Goal: Information Seeking & Learning: Find specific fact

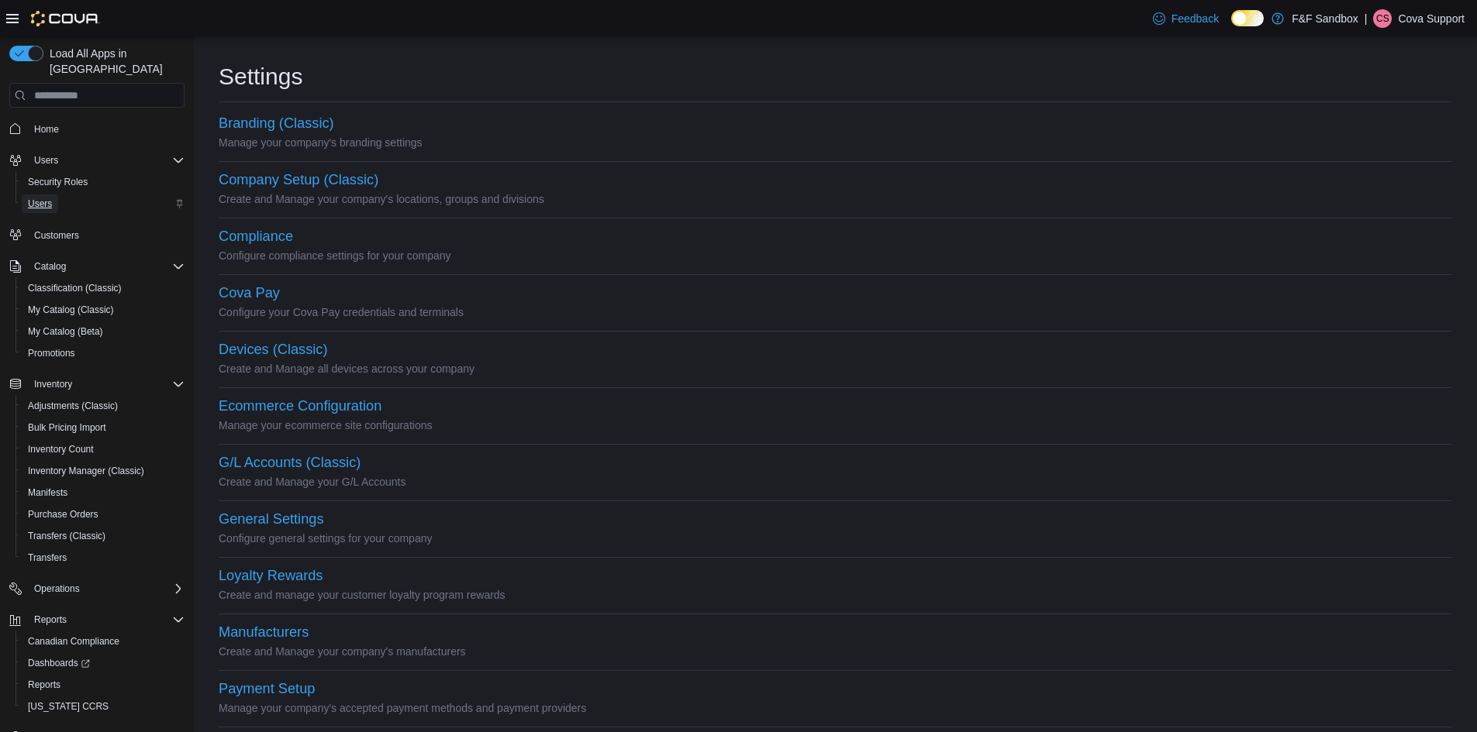
click at [43, 198] on span "Users" at bounding box center [40, 204] width 24 height 12
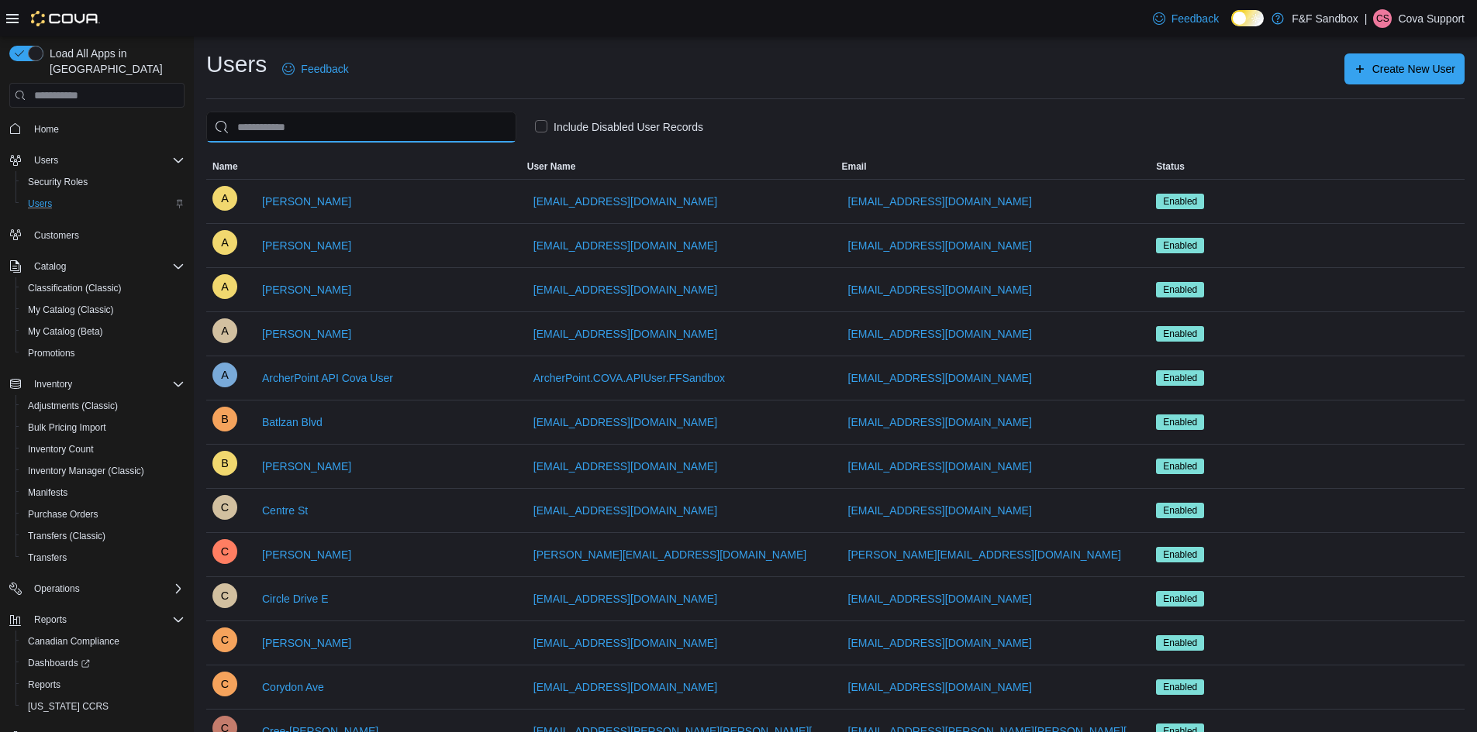
click at [315, 129] on input "search" at bounding box center [361, 127] width 310 height 31
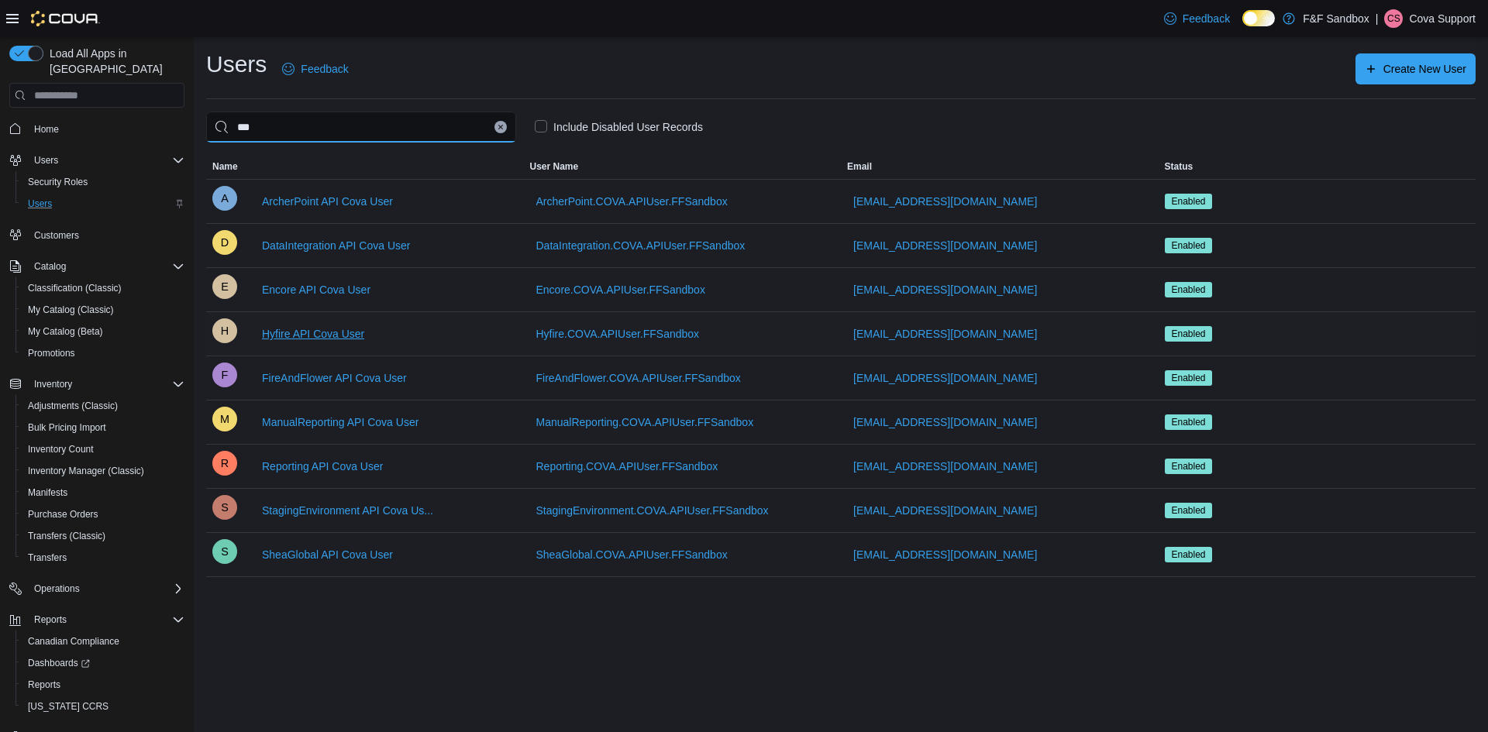
type input "***"
click at [298, 331] on span "Hyfire API Cova User" at bounding box center [313, 334] width 102 height 16
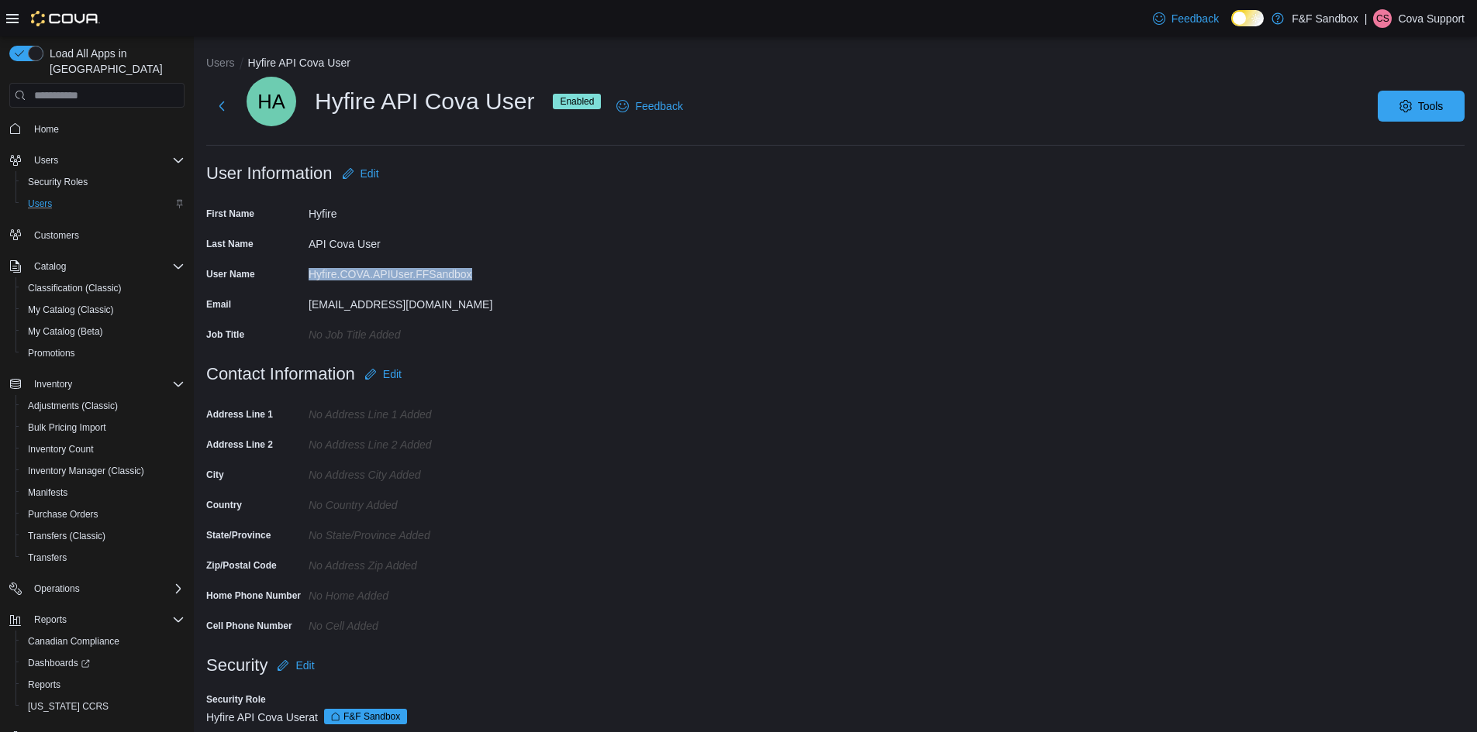
drag, startPoint x: 308, startPoint y: 272, endPoint x: 473, endPoint y: 274, distance: 165.1
click at [473, 274] on div "User Name Hyfire.COVA.APIUser.FFSandbox" at bounding box center [361, 274] width 310 height 24
copy div "Hyfire.COVA.APIUser.FFSandbox"
click at [229, 67] on button "Users" at bounding box center [220, 63] width 29 height 12
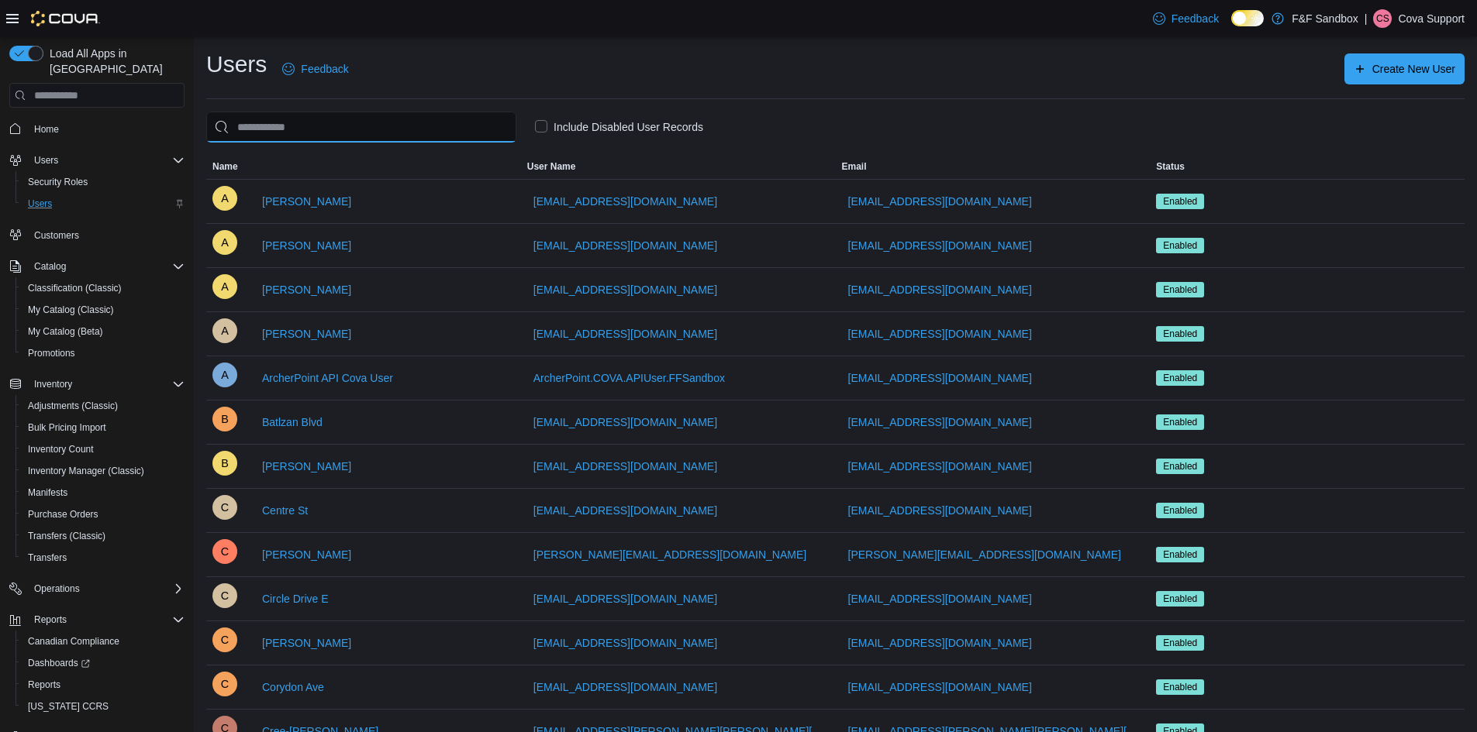
click at [322, 125] on input "search" at bounding box center [361, 127] width 310 height 31
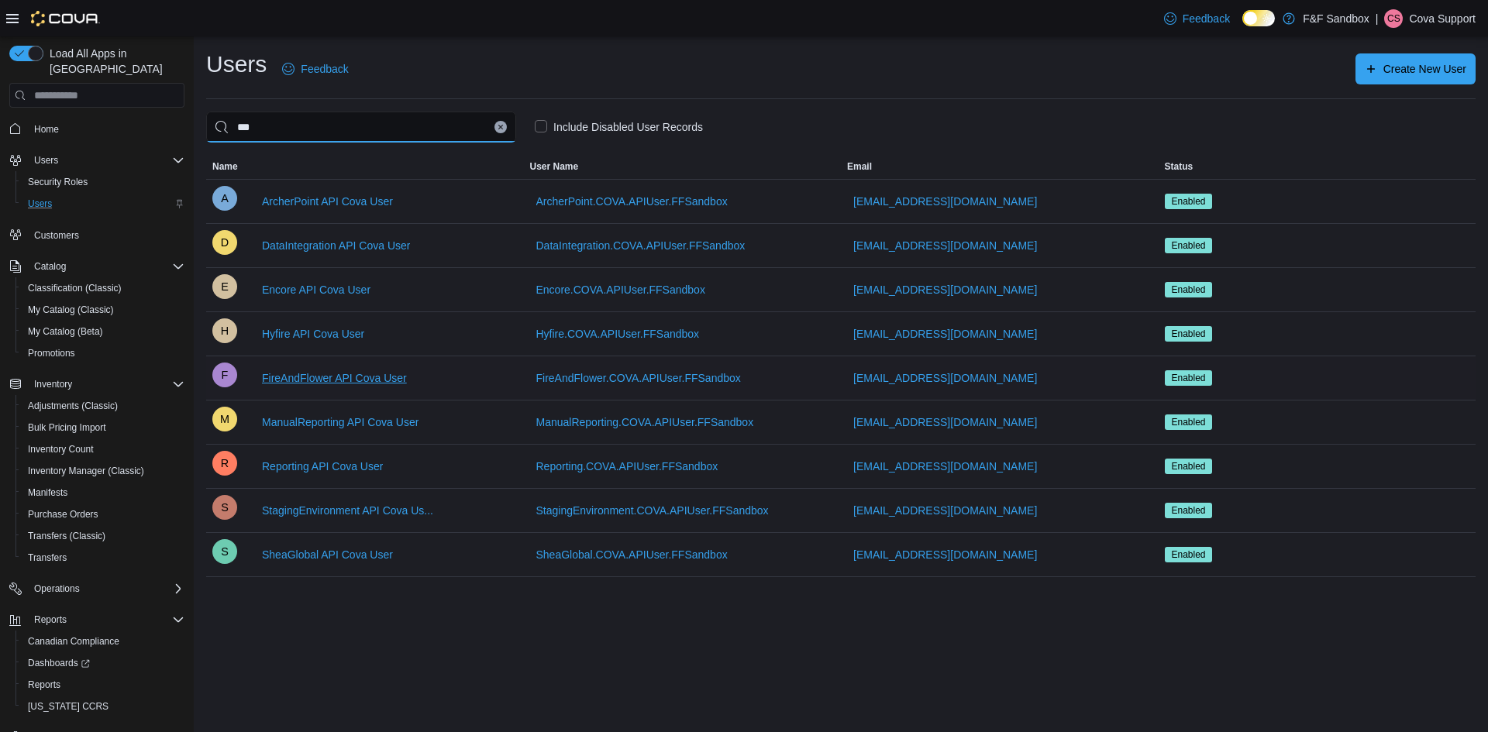
type input "***"
click at [315, 376] on span "FireAndFlower API Cova User" at bounding box center [334, 378] width 145 height 16
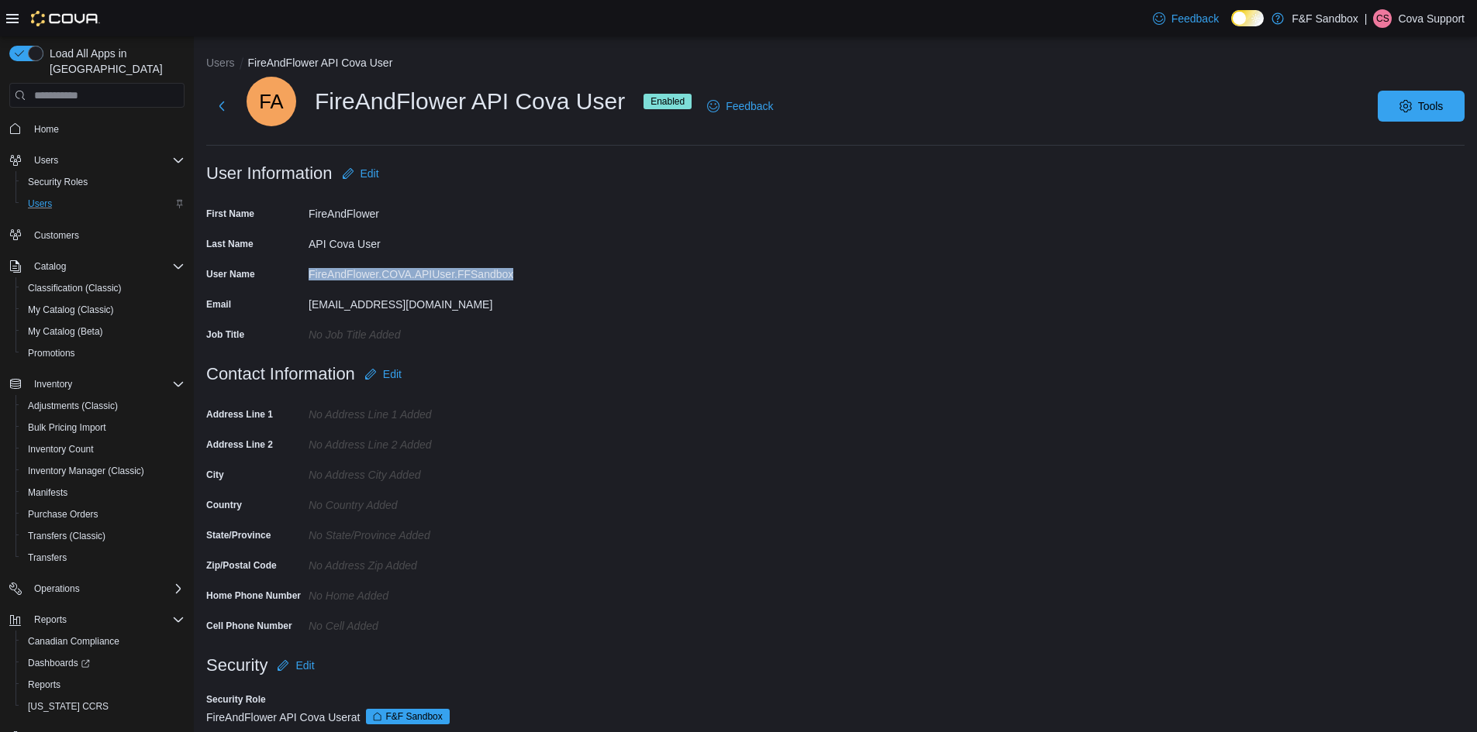
drag, startPoint x: 311, startPoint y: 277, endPoint x: 519, endPoint y: 274, distance: 207.7
click at [519, 274] on form "User Information Edit First Name FireAndFlower Last Name API Cova User User Nam…" at bounding box center [835, 258] width 1258 height 201
copy div "FireAndFlower.COVA.APIUser.FFSandbox"
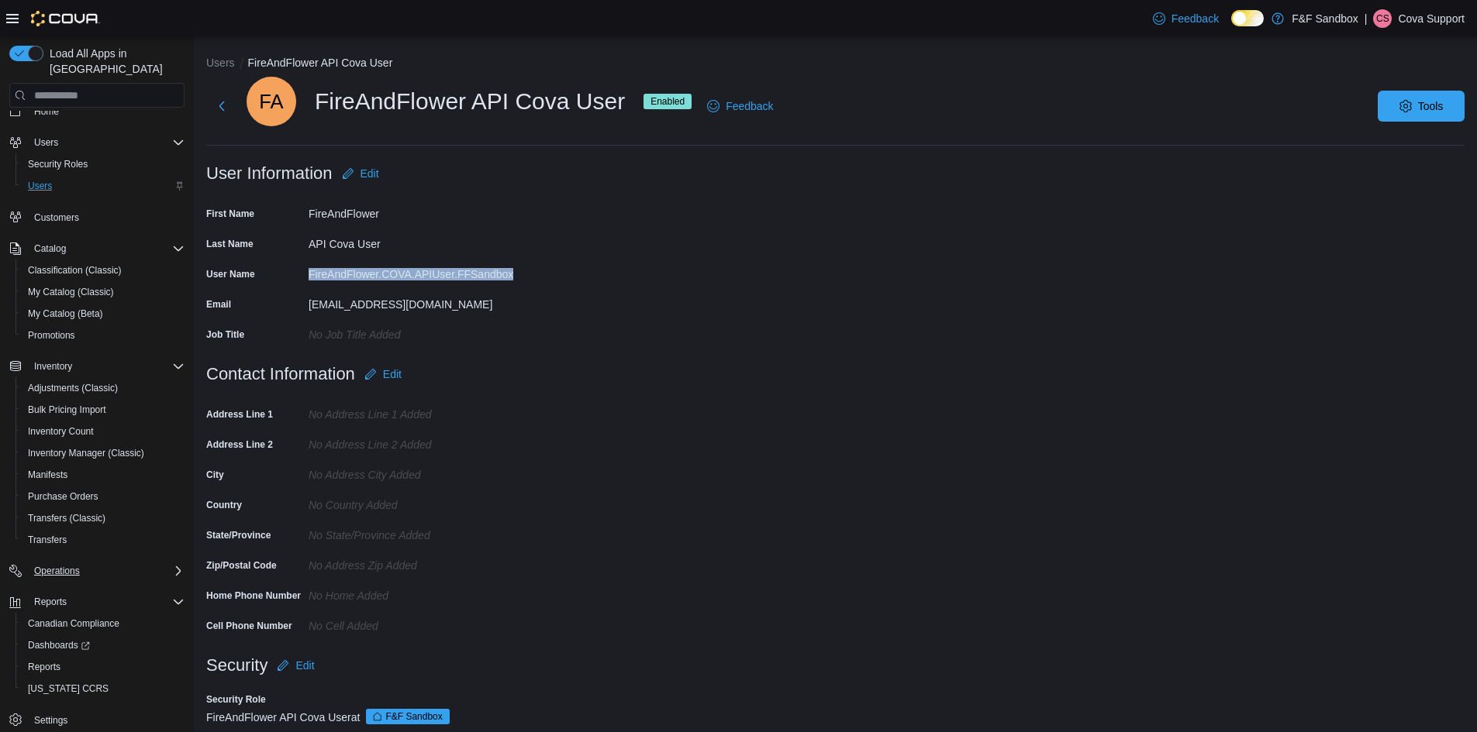
scroll to position [27, 0]
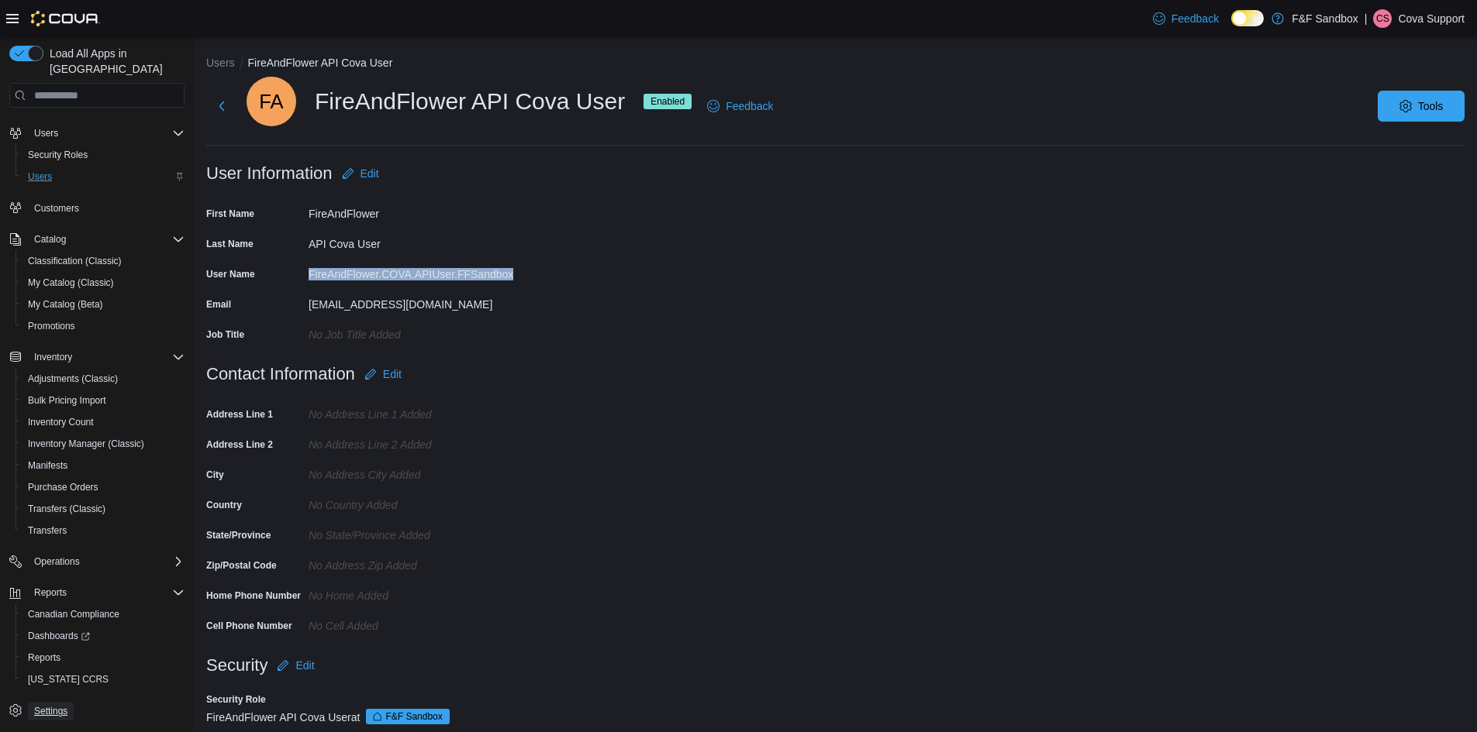
click at [51, 705] on span "Settings" at bounding box center [50, 711] width 33 height 12
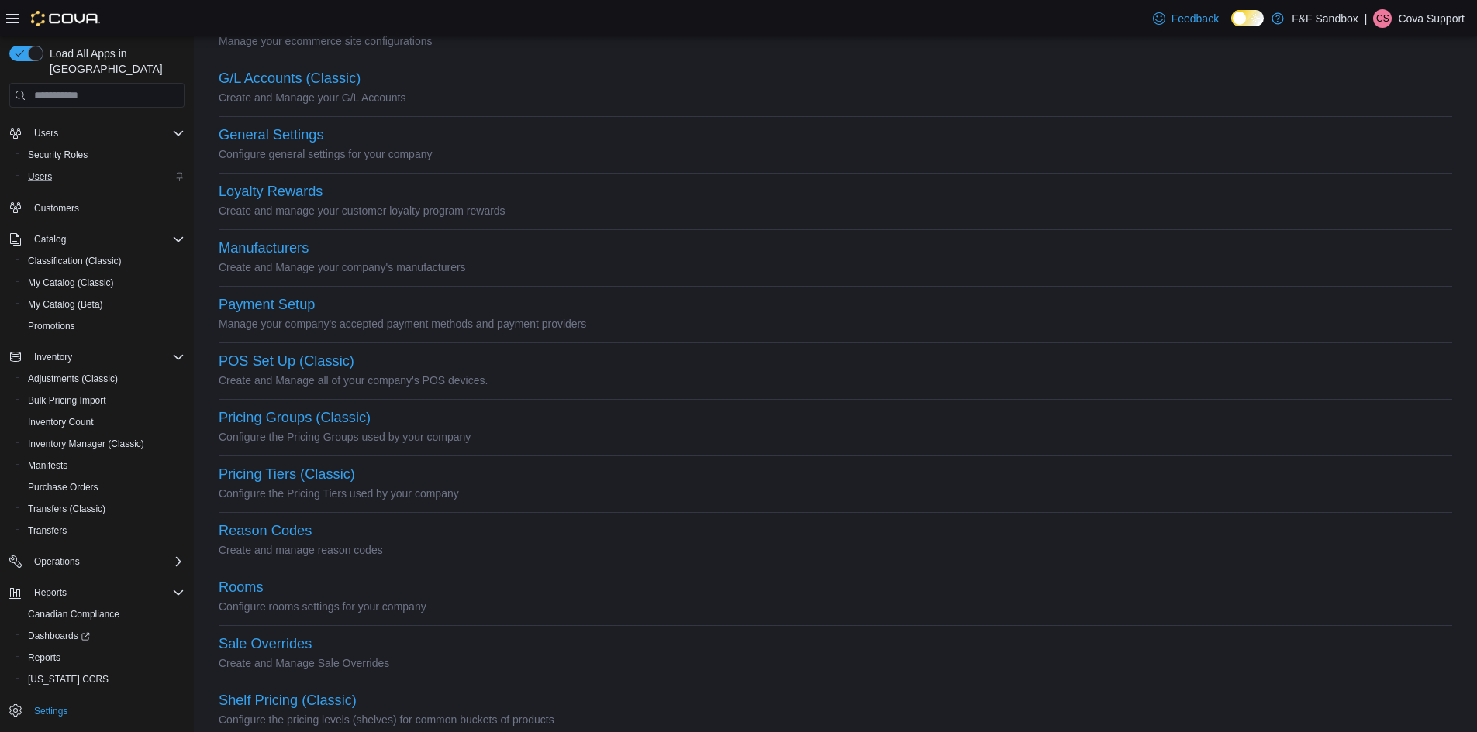
scroll to position [539, 0]
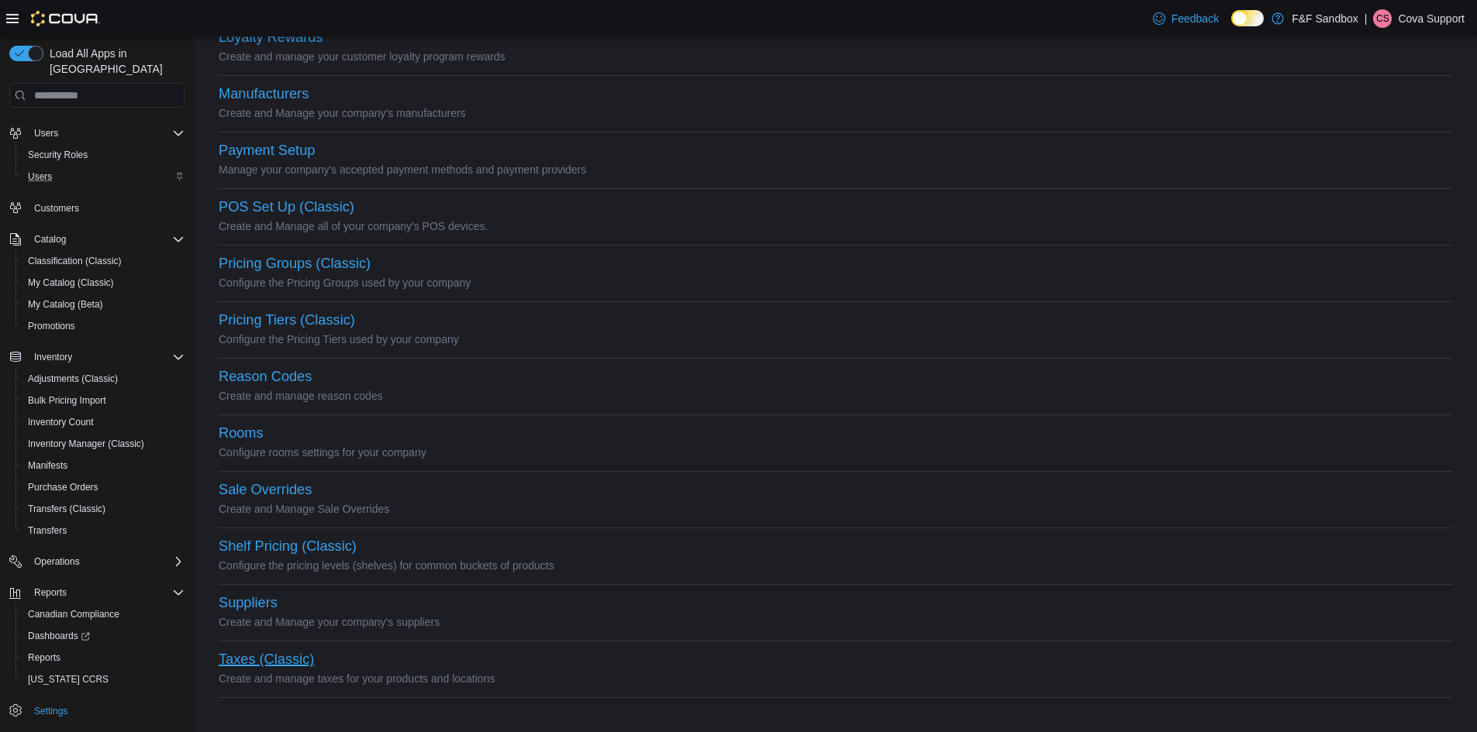
click at [250, 656] on button "Taxes (Classic)" at bounding box center [266, 660] width 95 height 16
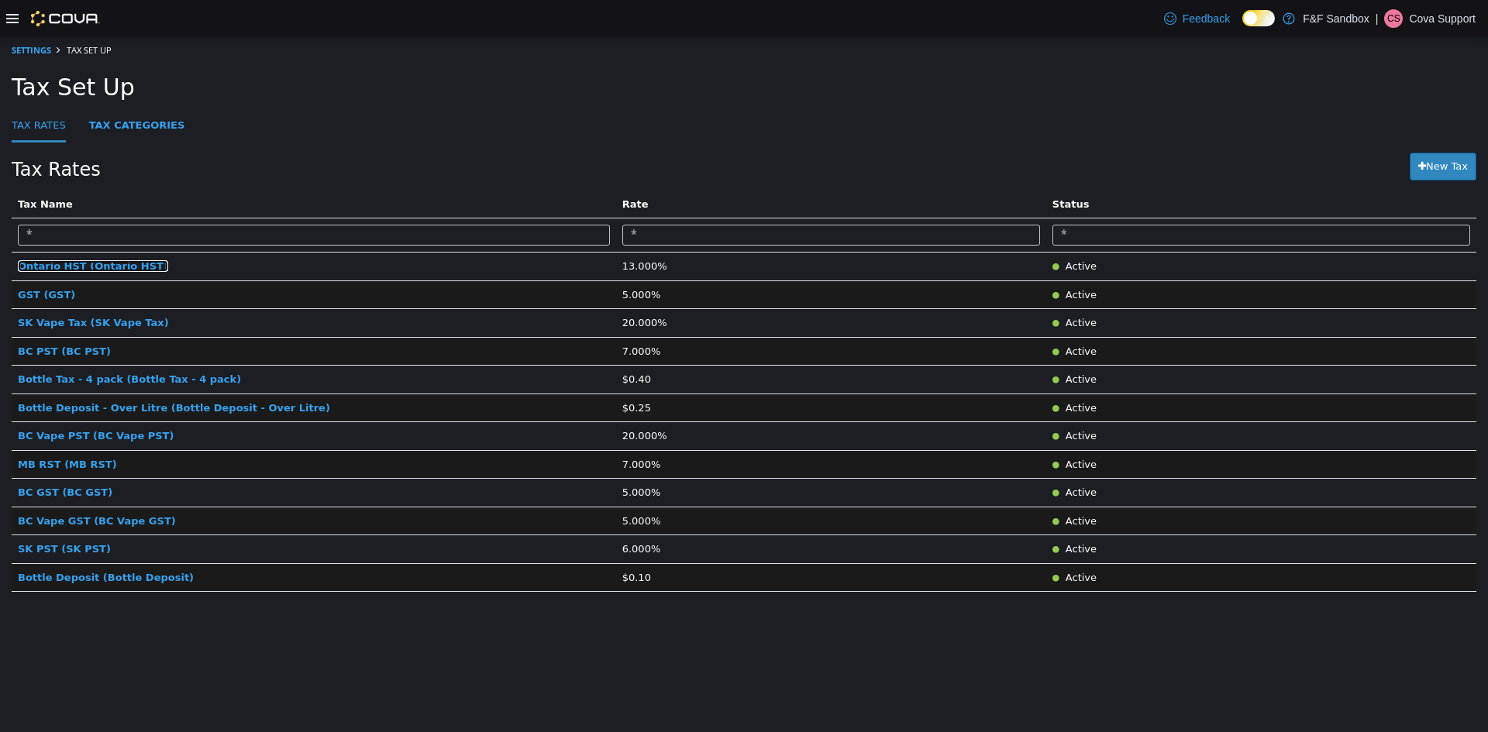
click at [81, 270] on span "Ontario HST (Ontario HST)" at bounding box center [93, 266] width 150 height 12
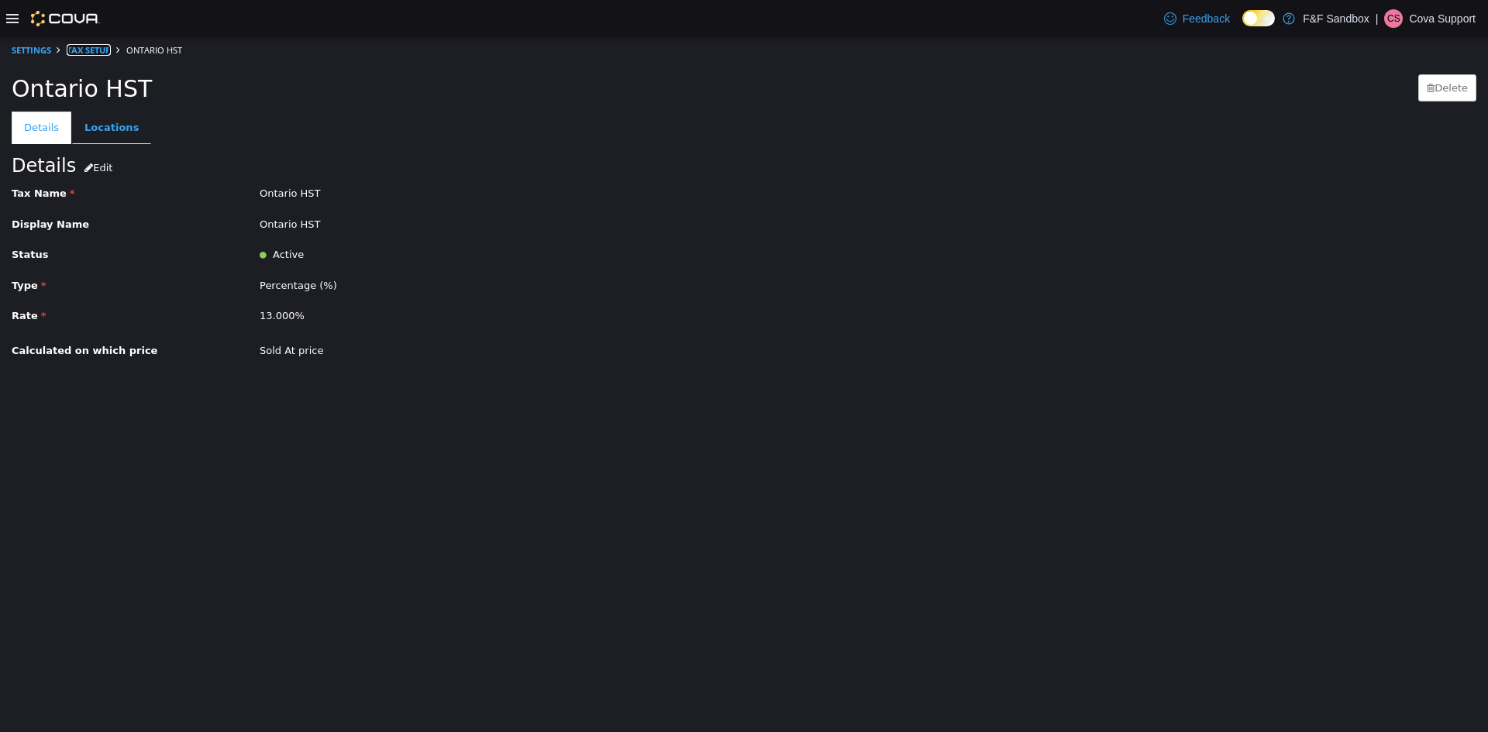
click at [96, 48] on link "Tax Setup" at bounding box center [89, 50] width 44 height 12
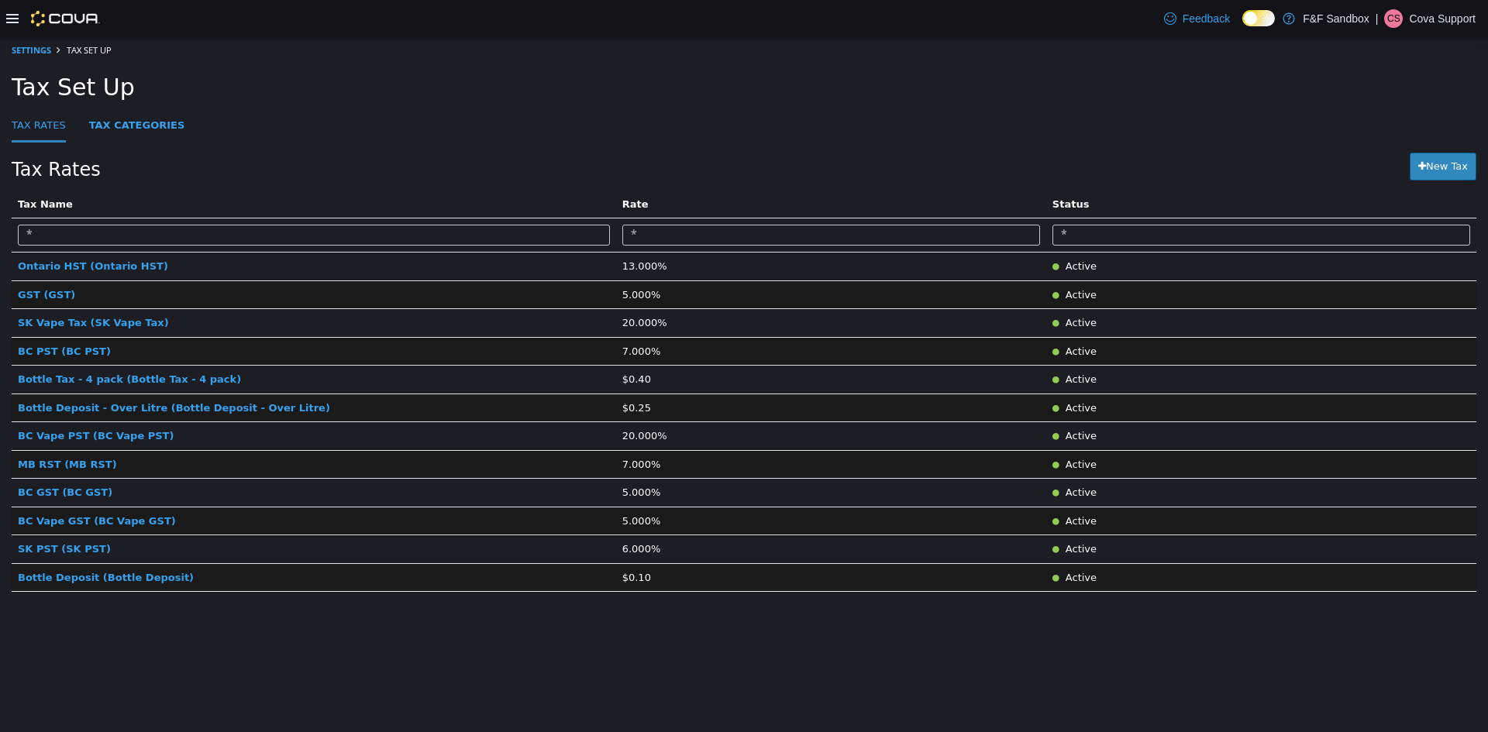
click at [1435, 19] on p "Cova Support" at bounding box center [1442, 18] width 67 height 19
click at [1385, 147] on span "Sign Out" at bounding box center [1376, 153] width 42 height 16
